Goal: Information Seeking & Learning: Learn about a topic

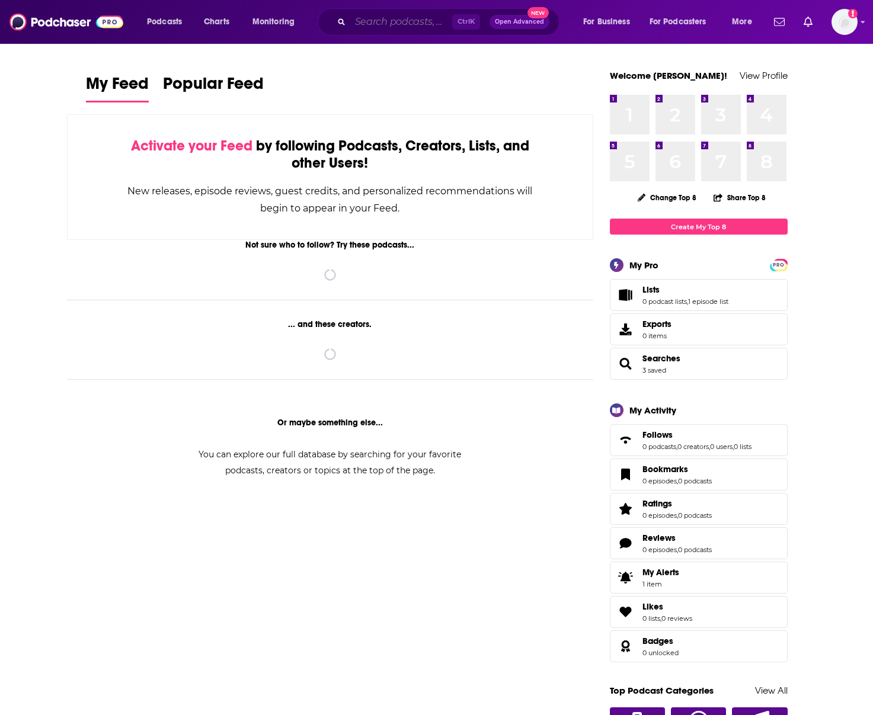
click at [402, 30] on input "Search podcasts, credits, & more..." at bounding box center [401, 21] width 102 height 19
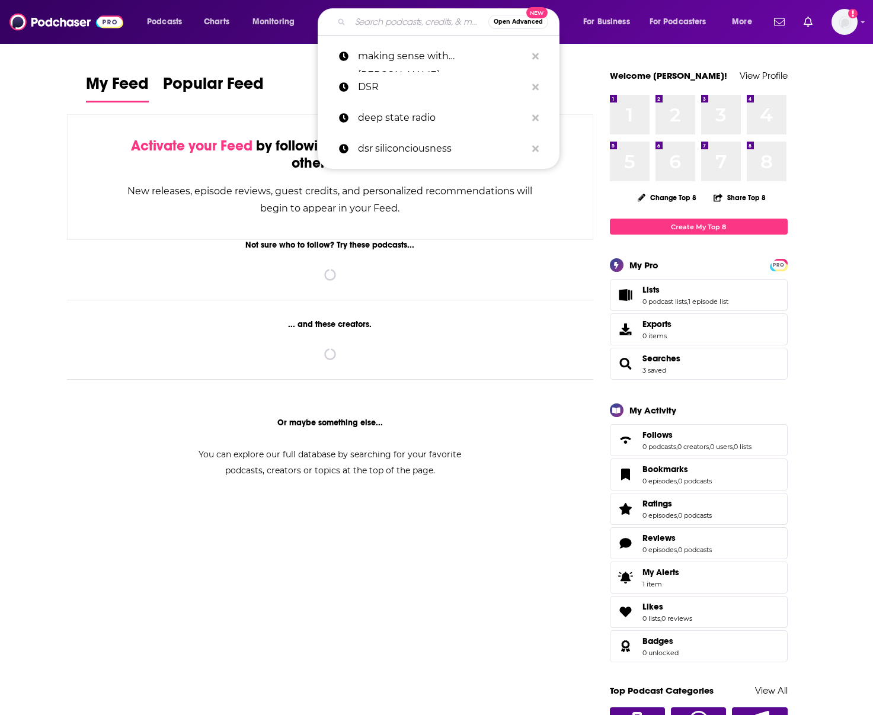
type input "["
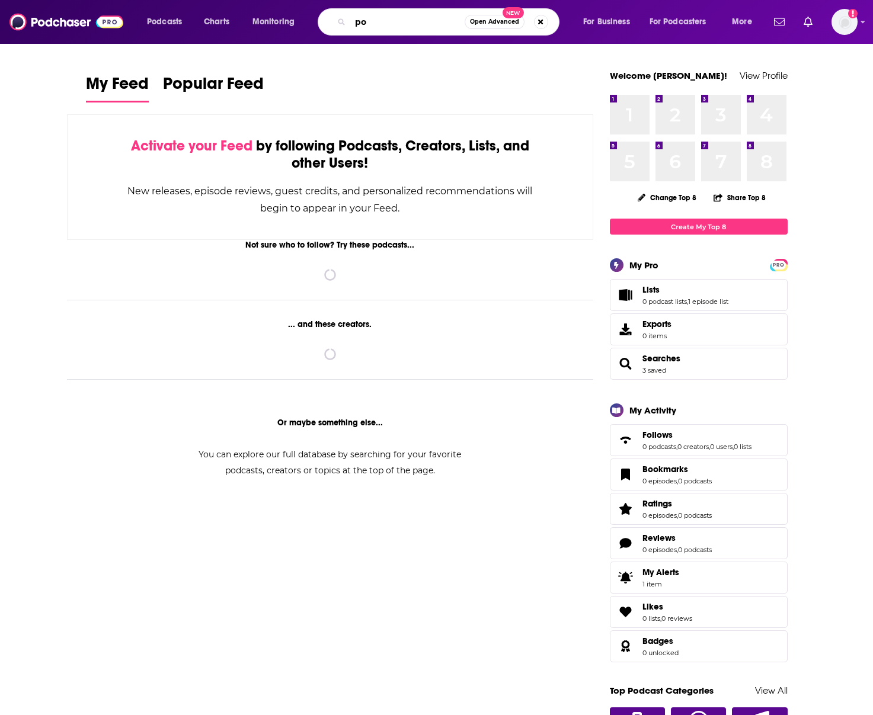
type input "p"
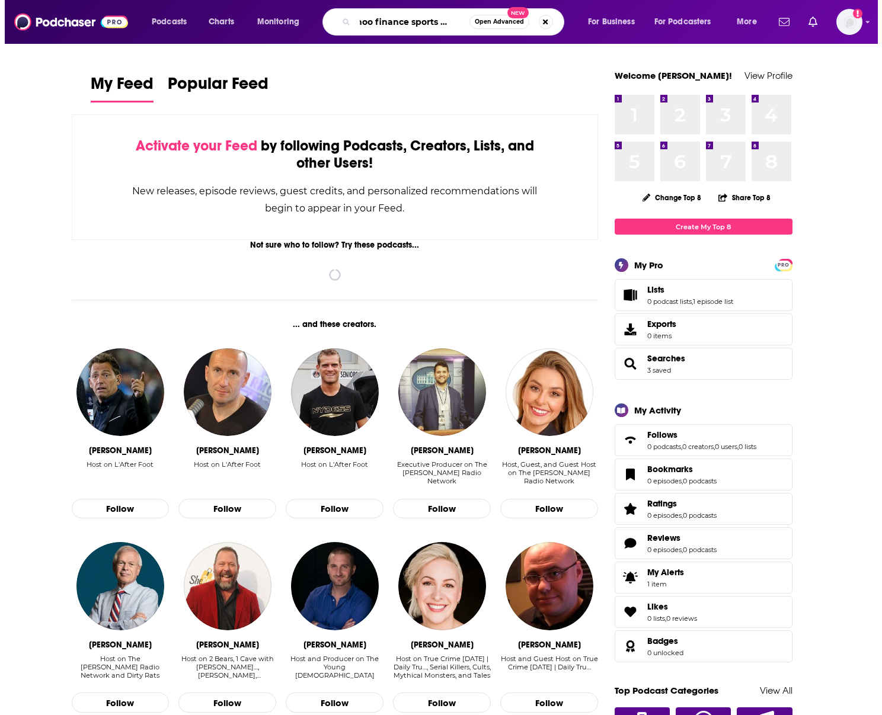
scroll to position [0, 18]
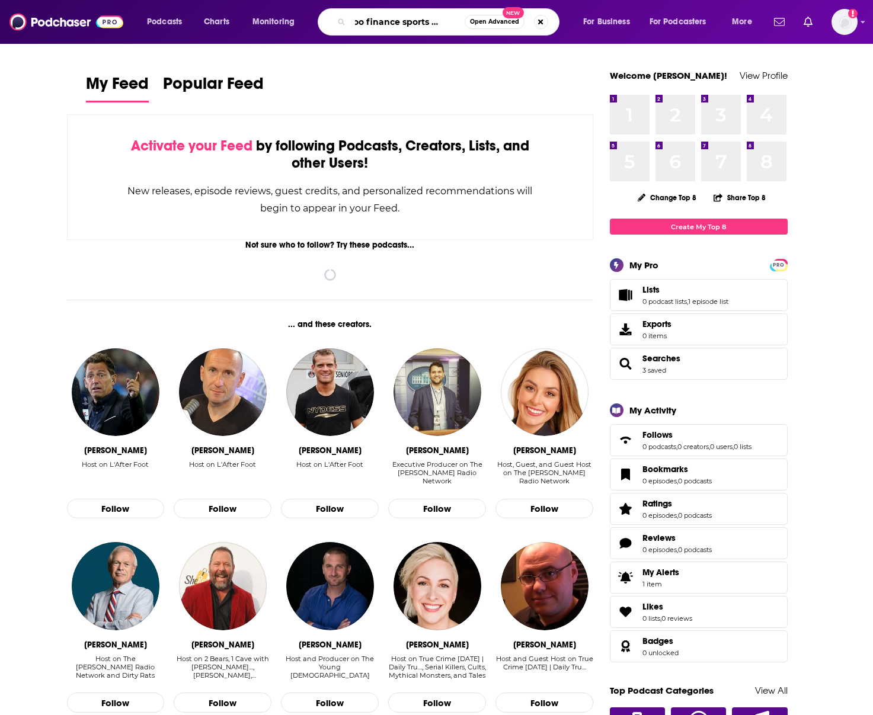
type input "yahoo finance sports report"
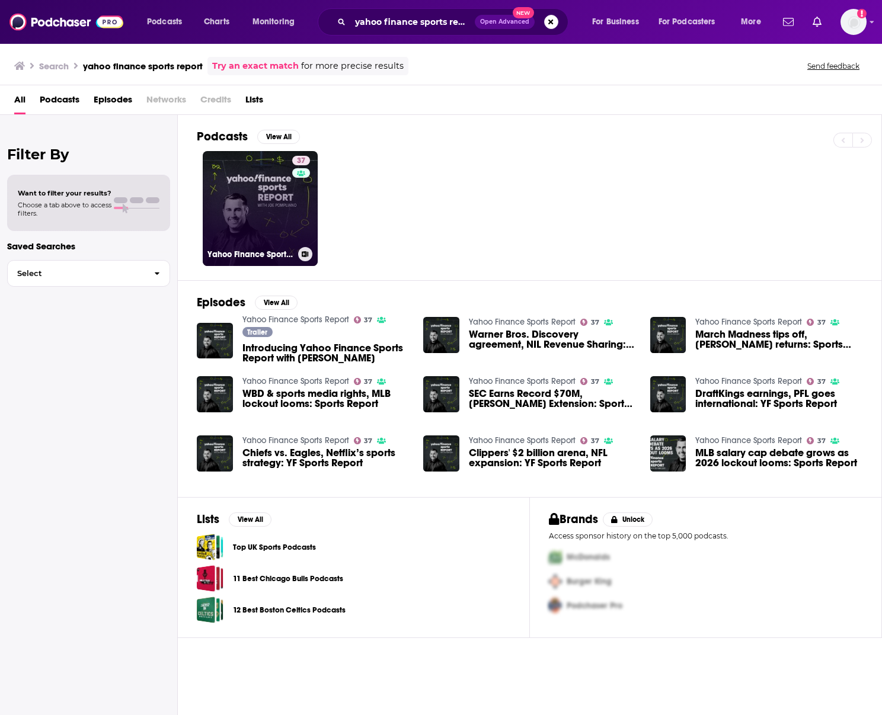
click at [259, 207] on link "37 Yahoo Finance Sports Report" at bounding box center [260, 208] width 115 height 115
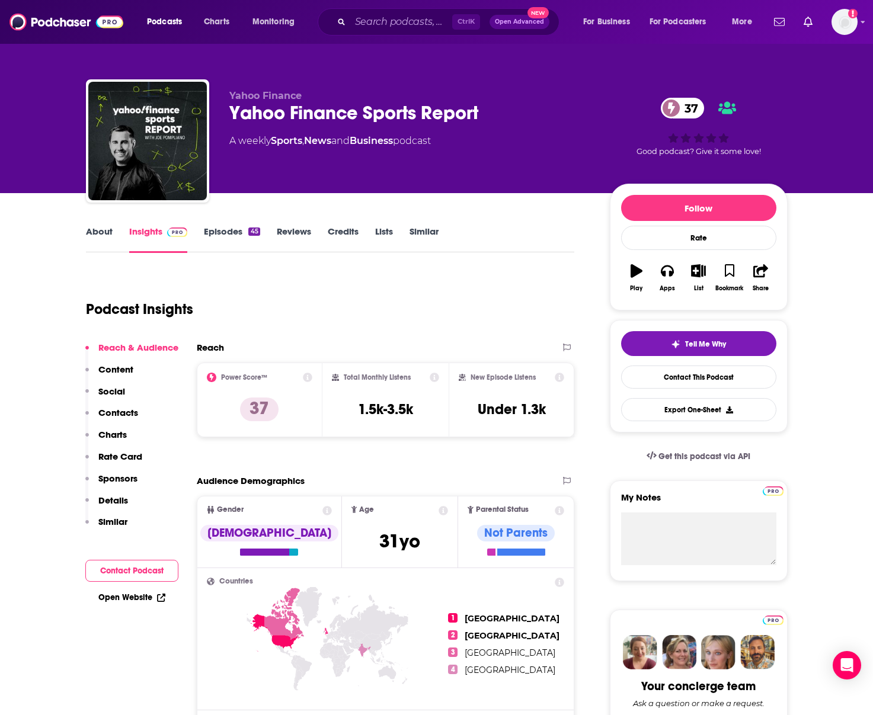
click at [140, 601] on link "Open Website" at bounding box center [131, 598] width 67 height 10
